Goal: Information Seeking & Learning: Learn about a topic

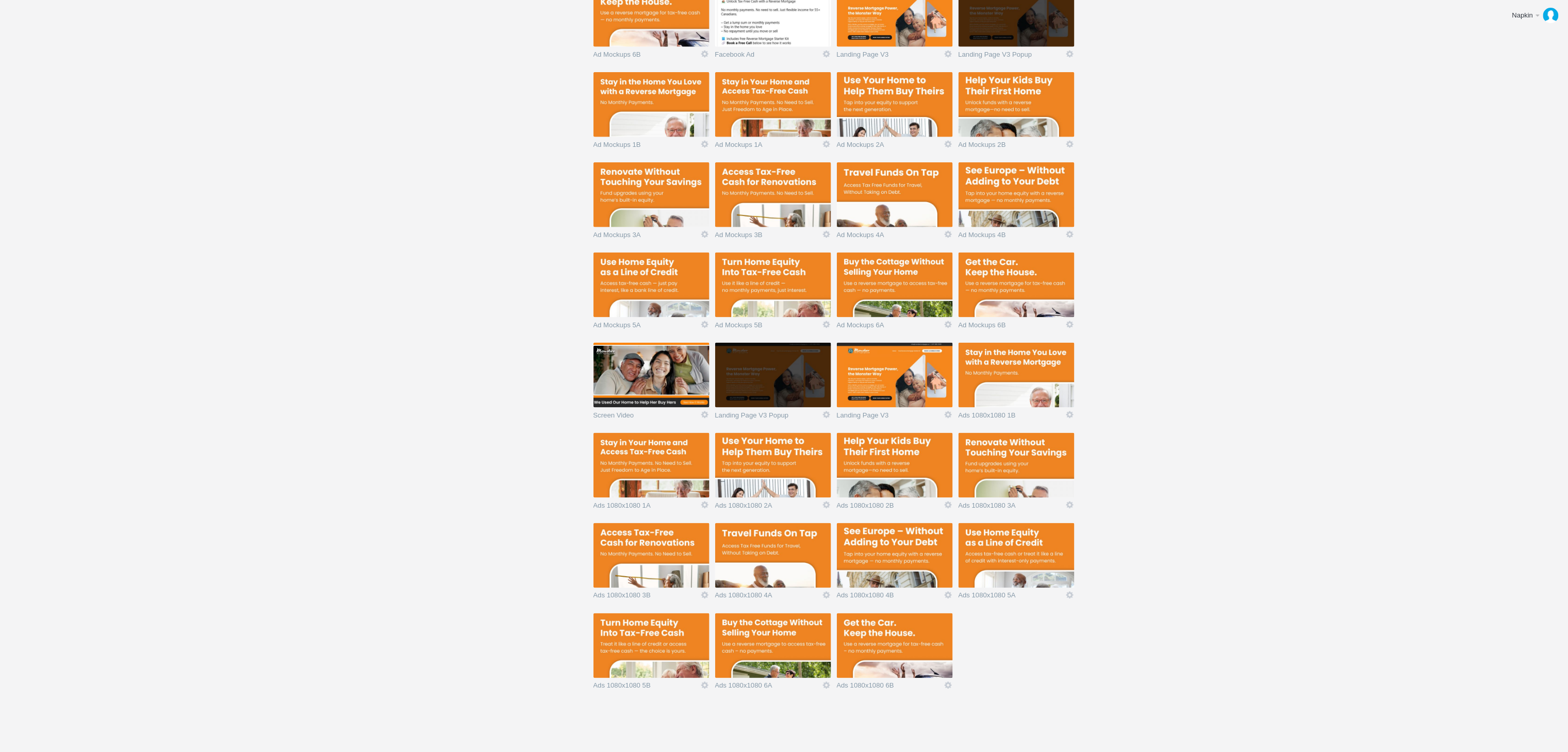
scroll to position [13, 0]
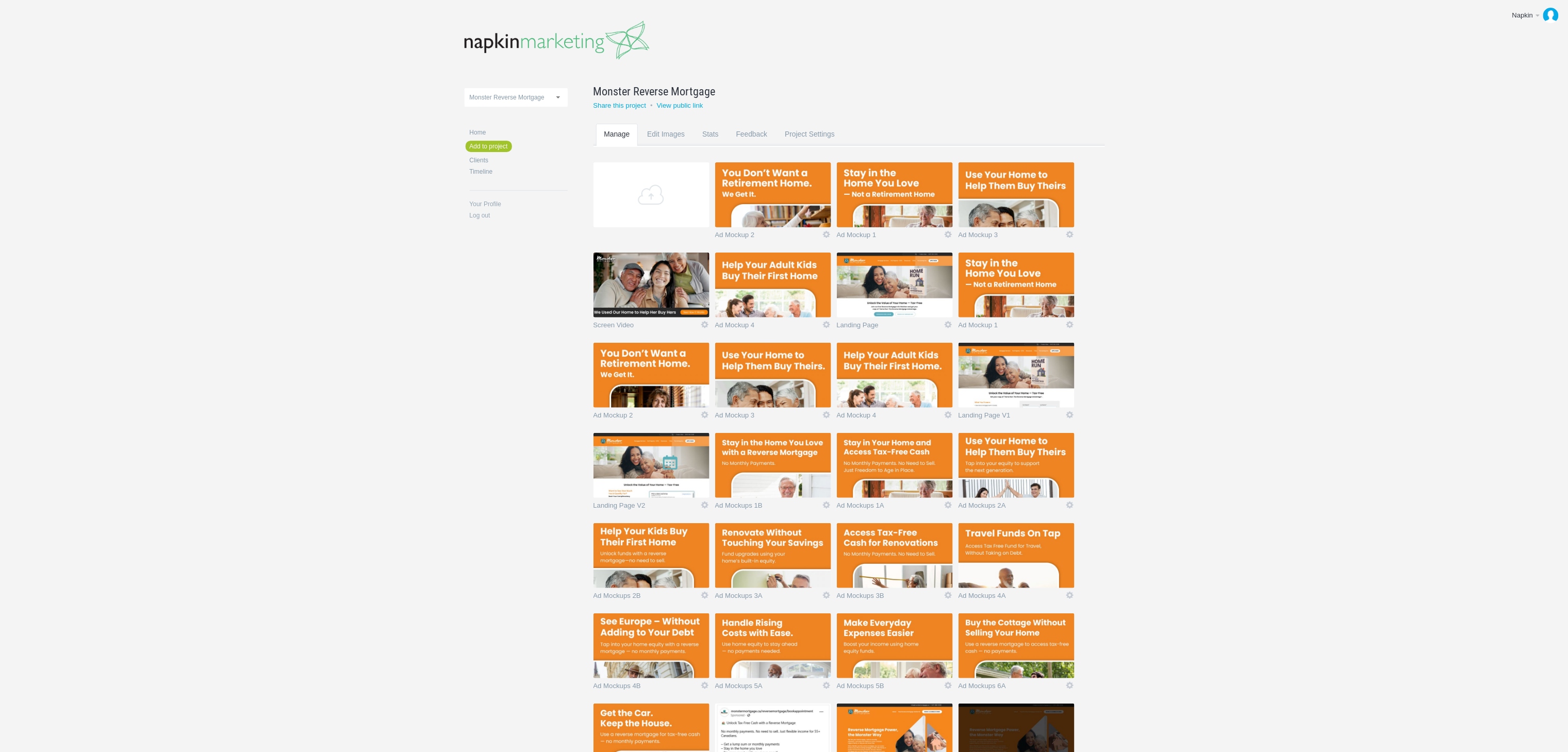
click at [761, 205] on img at bounding box center [773, 195] width 116 height 65
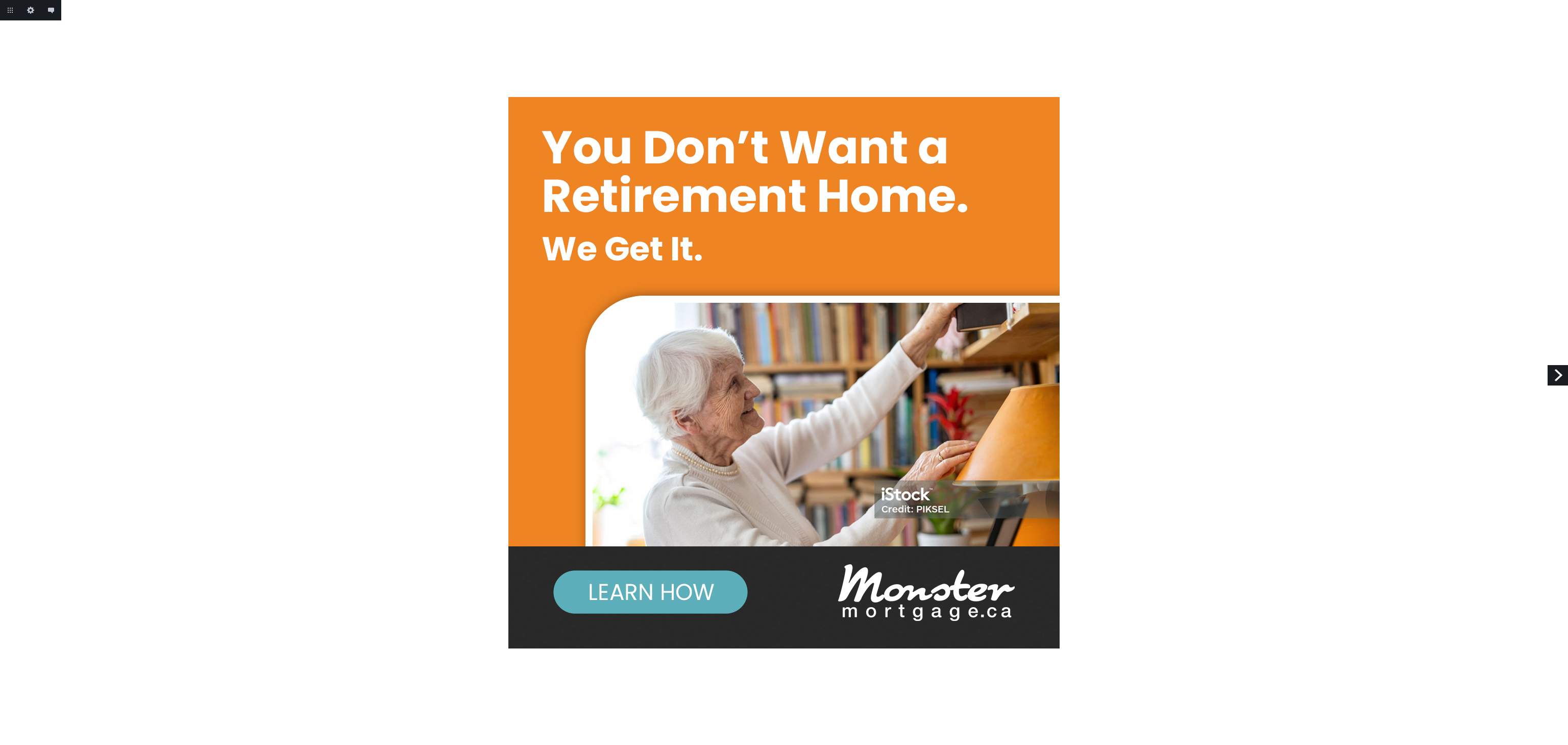
click at [1553, 366] on link "Next" at bounding box center [1558, 376] width 21 height 21
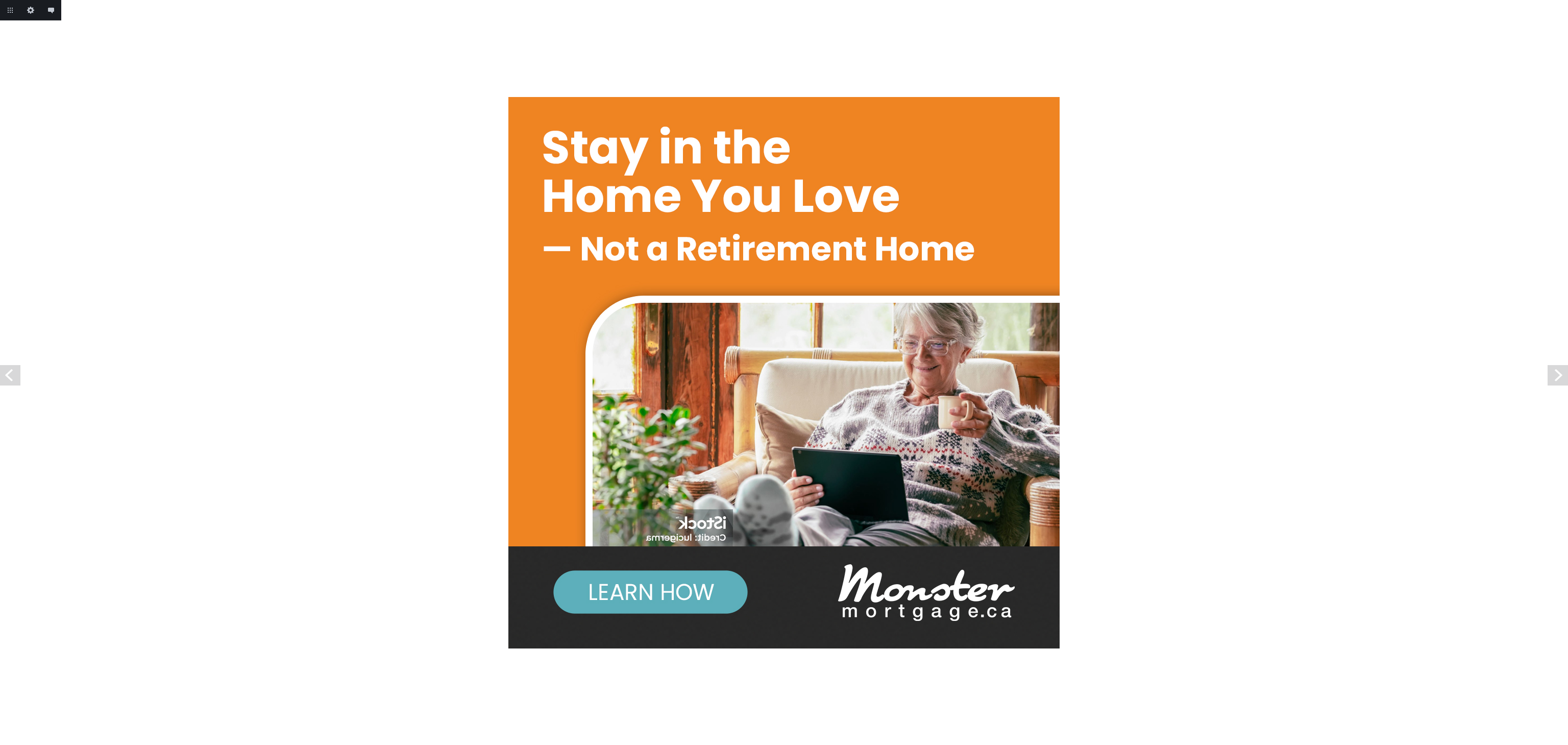
click at [1553, 366] on link "Next" at bounding box center [1558, 376] width 21 height 21
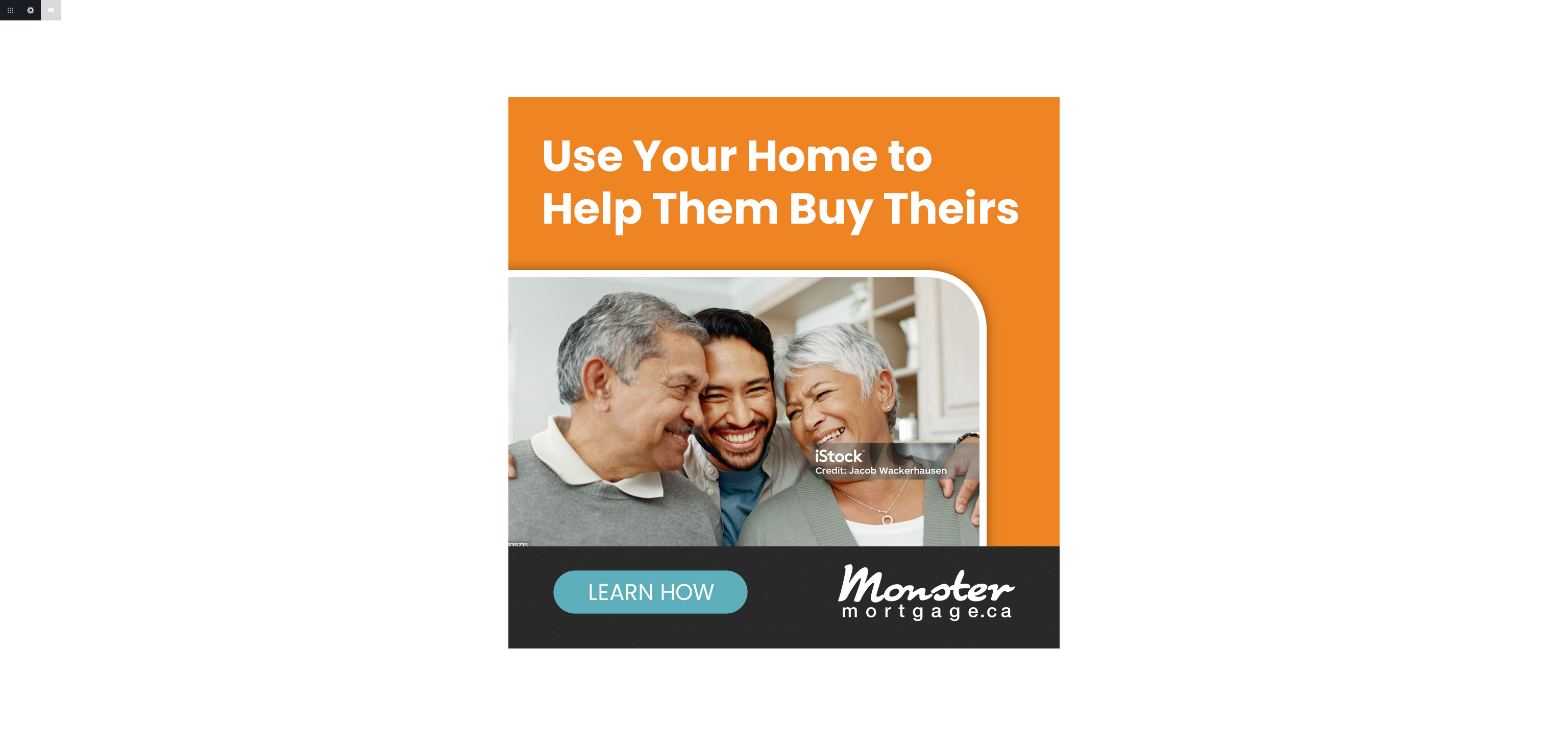
click at [1553, 366] on body "Add annotation Cancel Return to project Edit this image Add annotation" at bounding box center [784, 372] width 1568 height 745
click at [1553, 366] on link "Next" at bounding box center [1558, 376] width 21 height 21
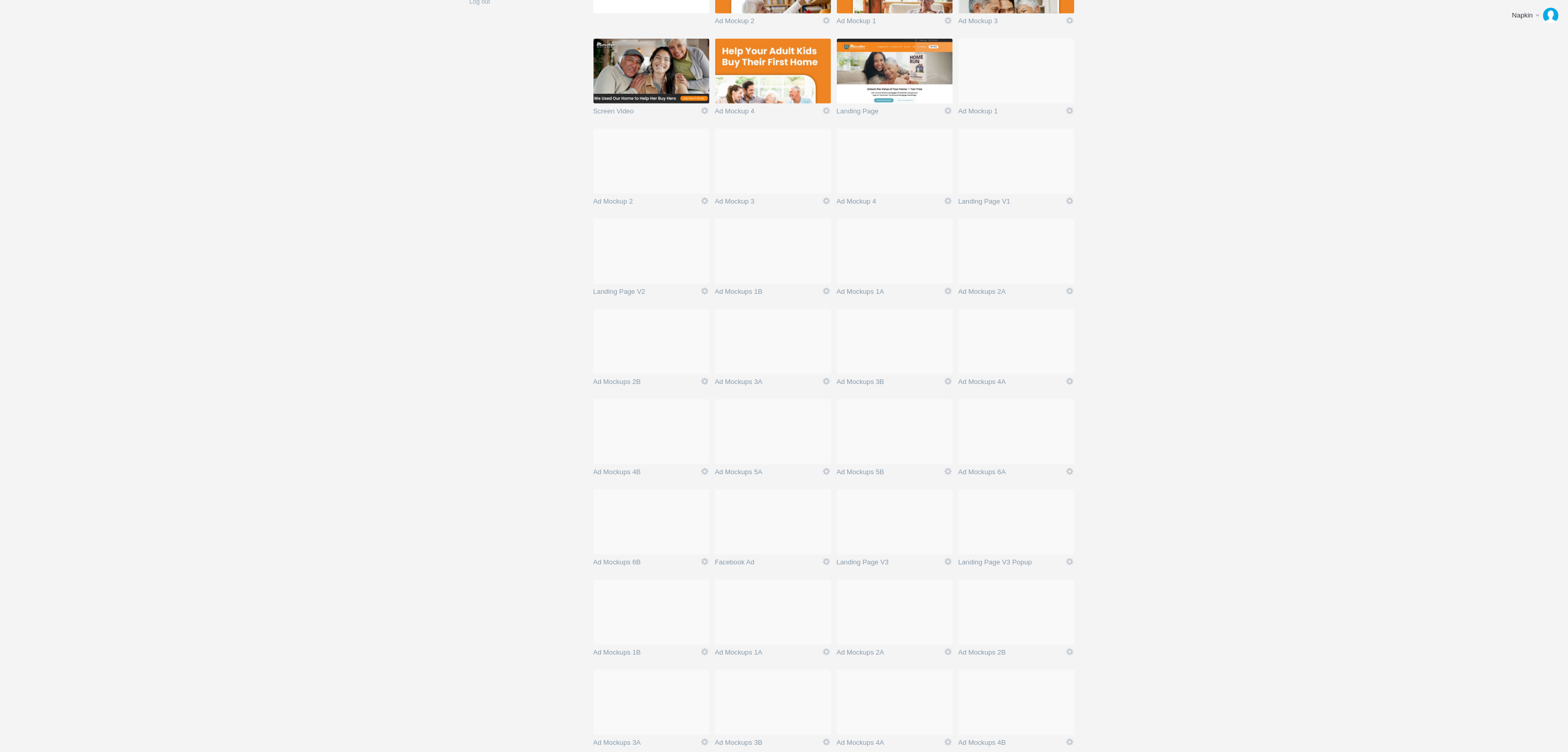
scroll to position [734, 0]
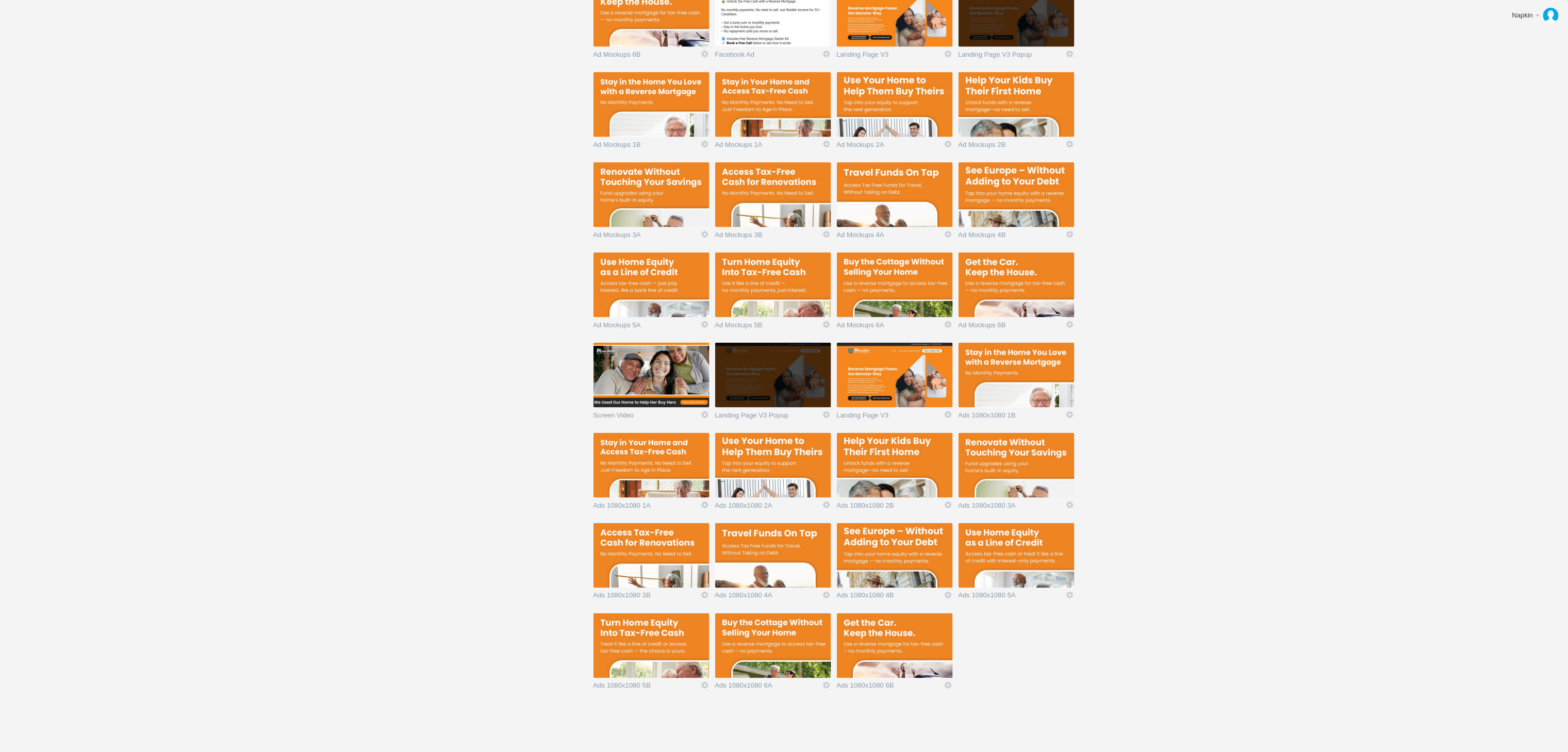
click at [898, 643] on img at bounding box center [895, 646] width 116 height 65
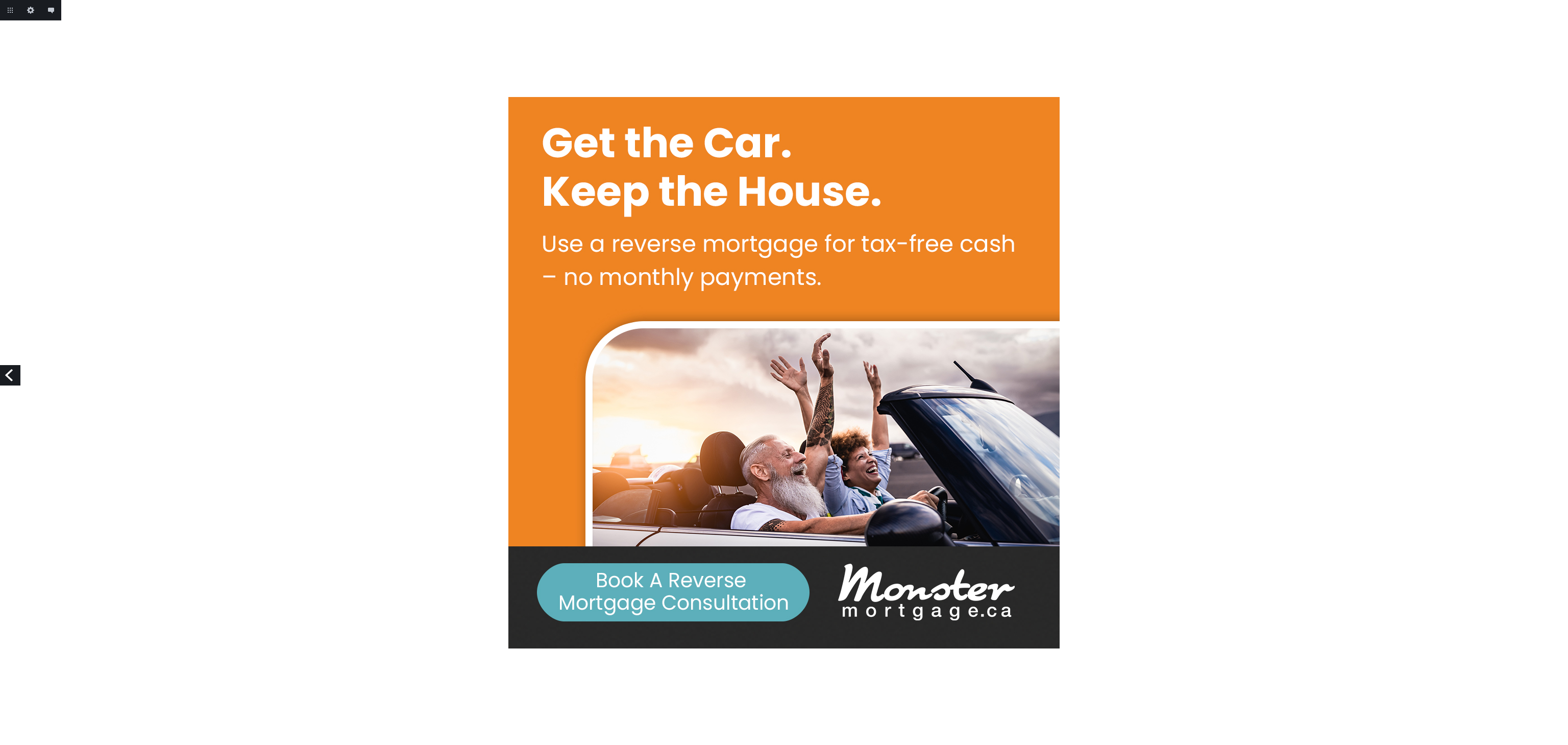
click at [4, 377] on link "Previous" at bounding box center [10, 376] width 21 height 21
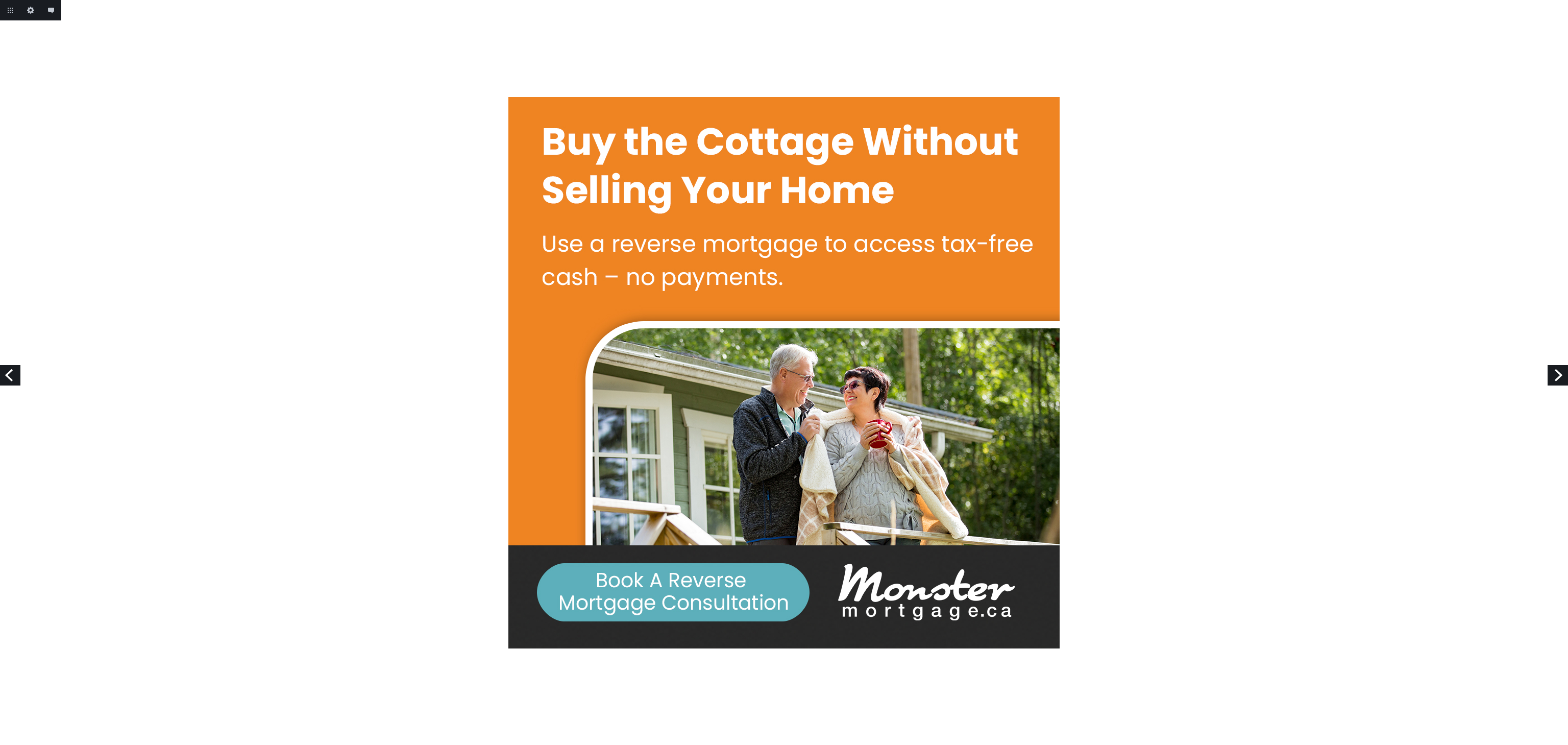
click at [4, 377] on link "Previous" at bounding box center [10, 376] width 21 height 21
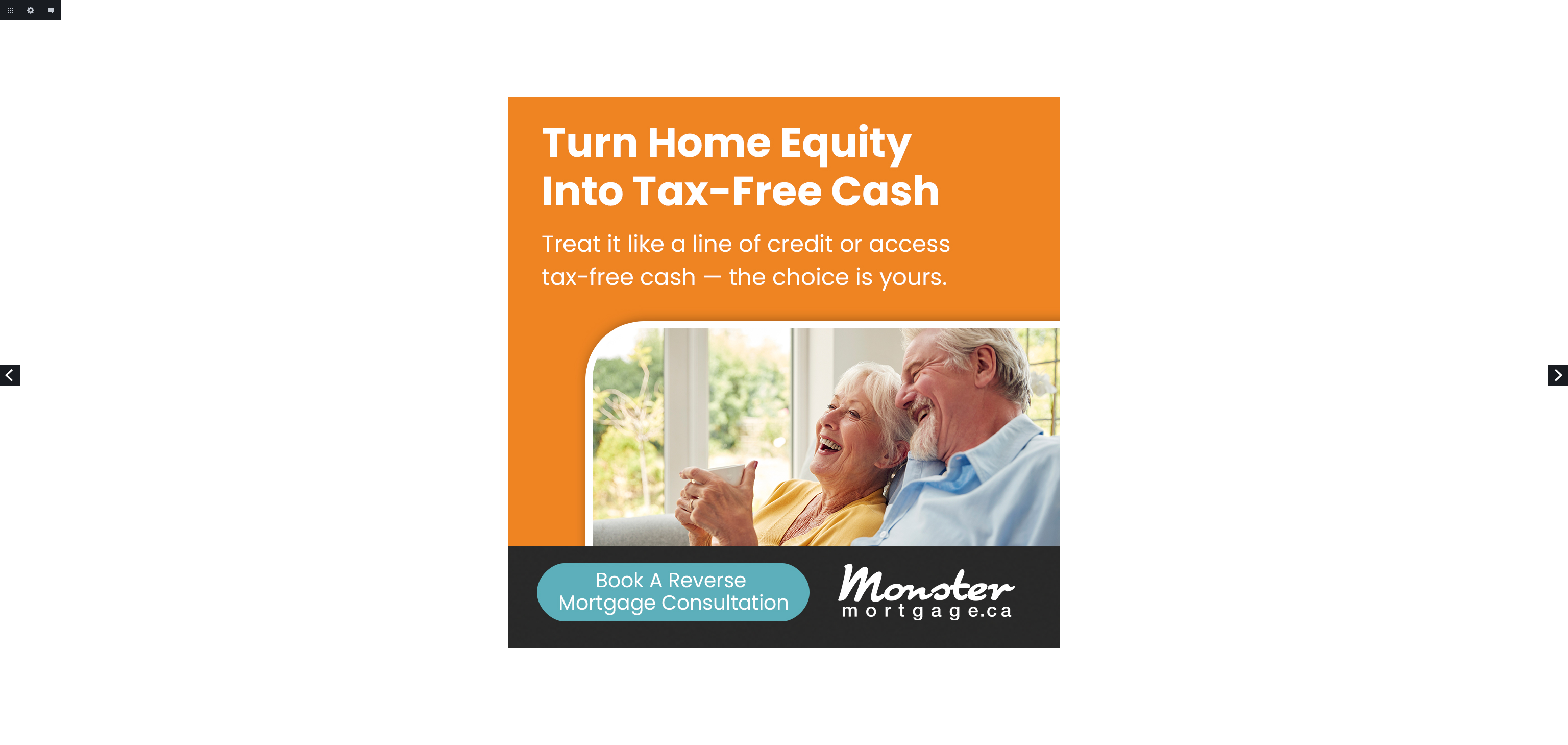
click at [4, 377] on link "Previous" at bounding box center [10, 376] width 21 height 21
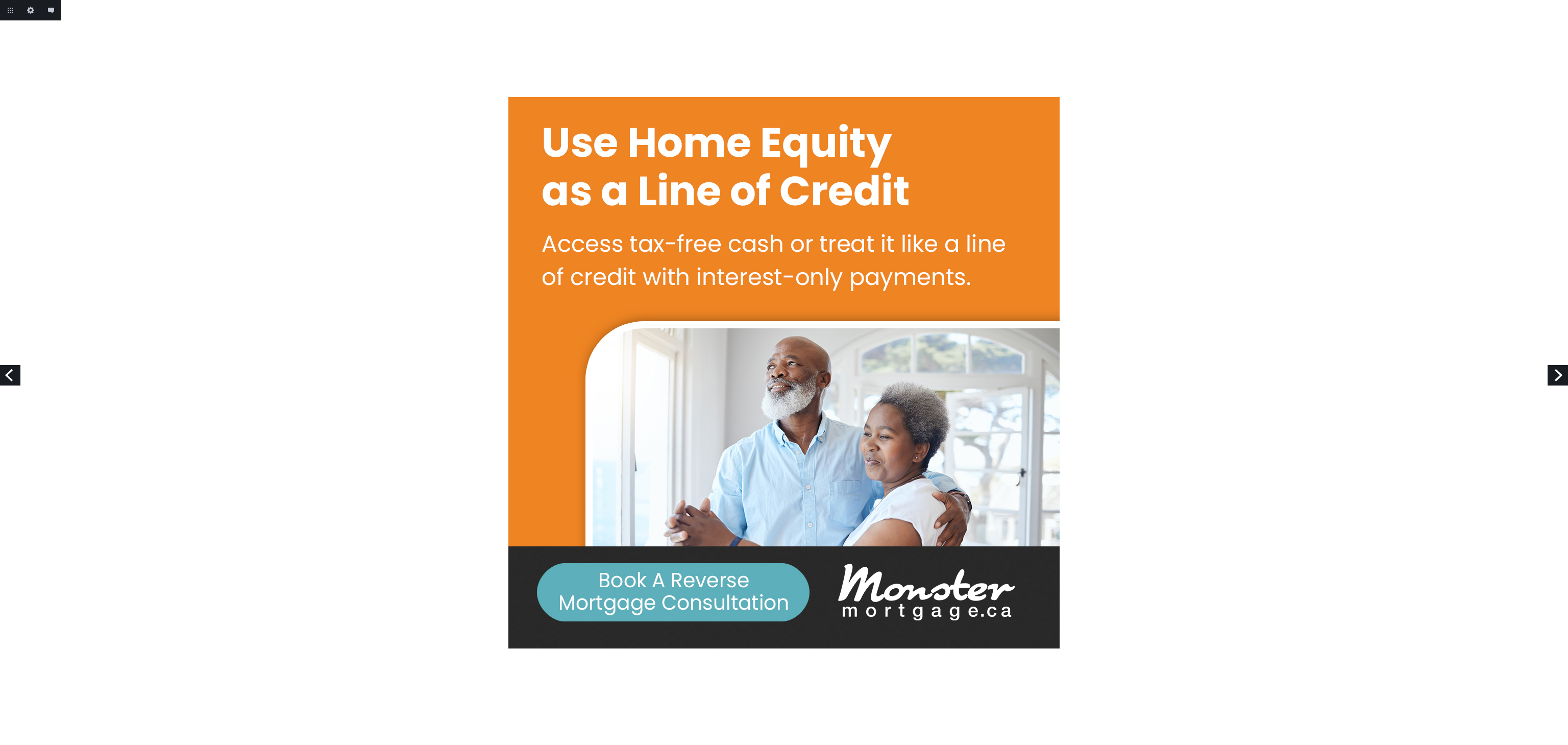
click at [4, 377] on link "Previous" at bounding box center [10, 376] width 21 height 21
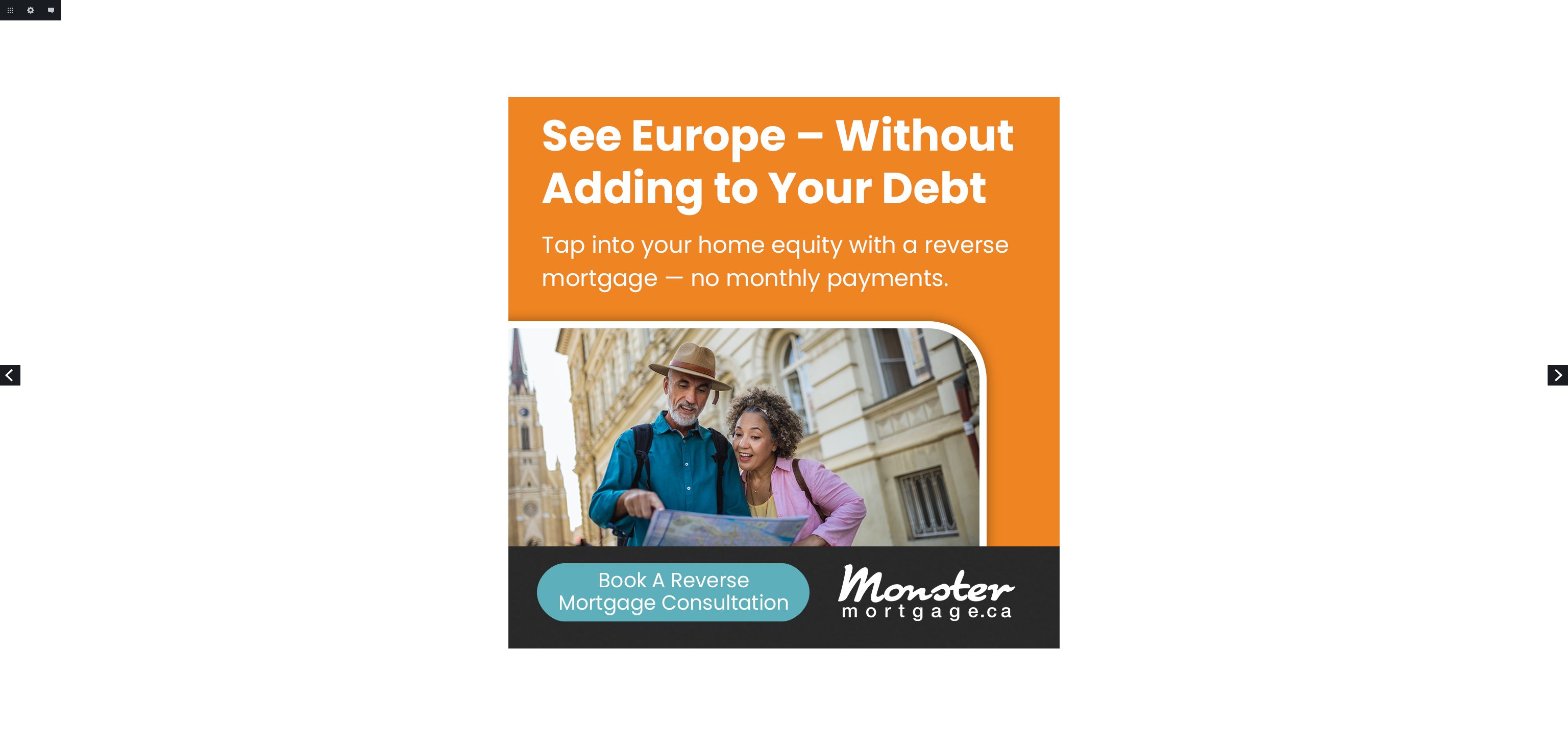
click at [4, 377] on link "Previous" at bounding box center [10, 376] width 21 height 21
